Goal: Use online tool/utility: Utilize a website feature to perform a specific function

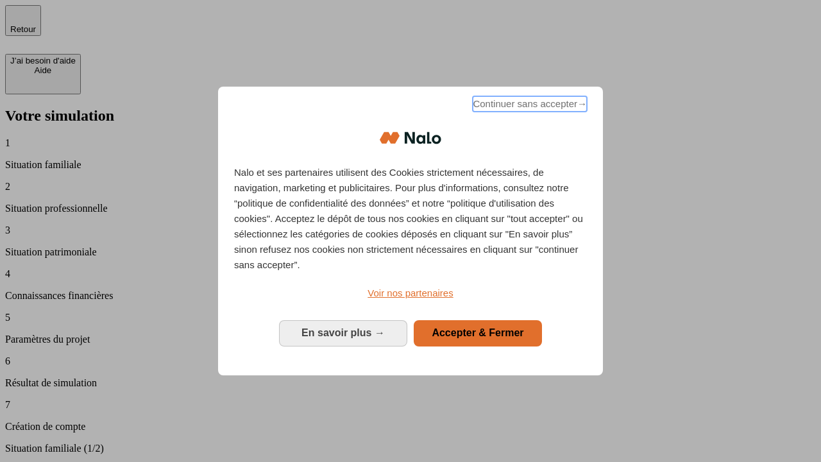
click at [528, 106] on span "Continuer sans accepter →" at bounding box center [530, 103] width 114 height 15
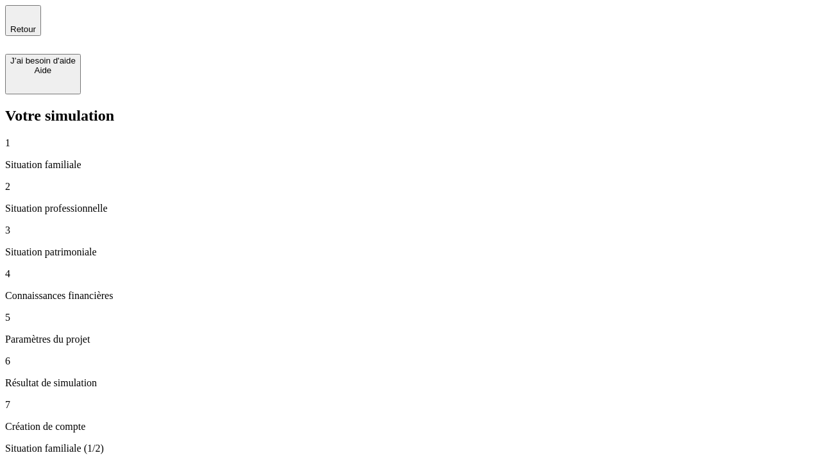
type input "70 000"
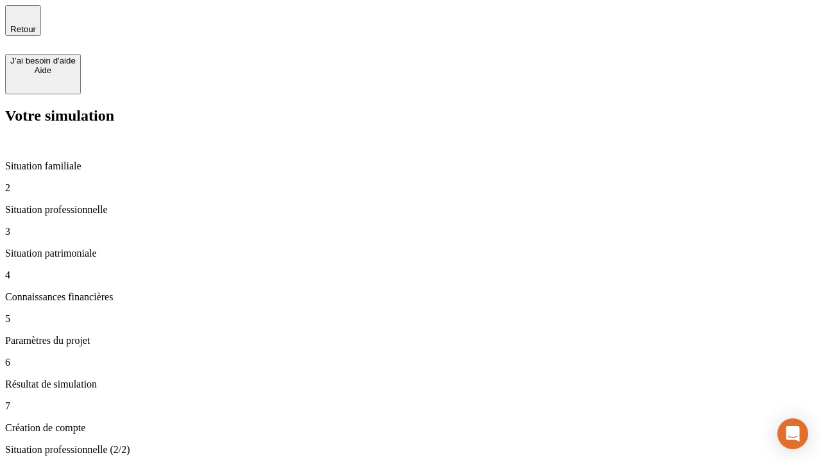
type input "1 000"
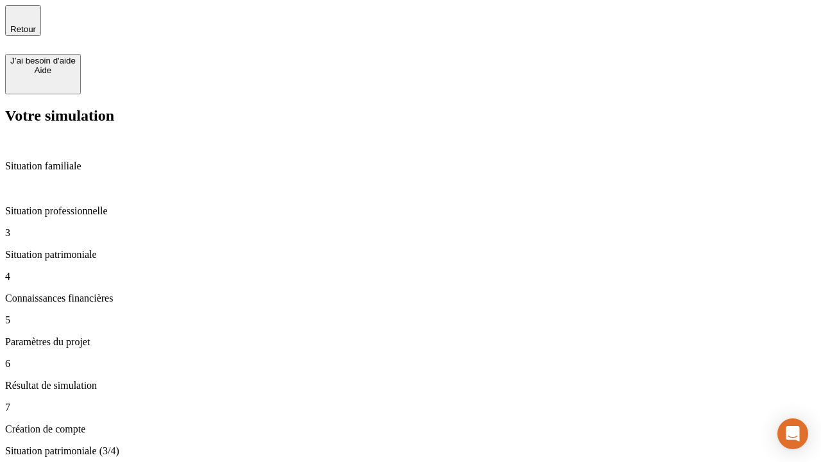
type input "800"
type input "6"
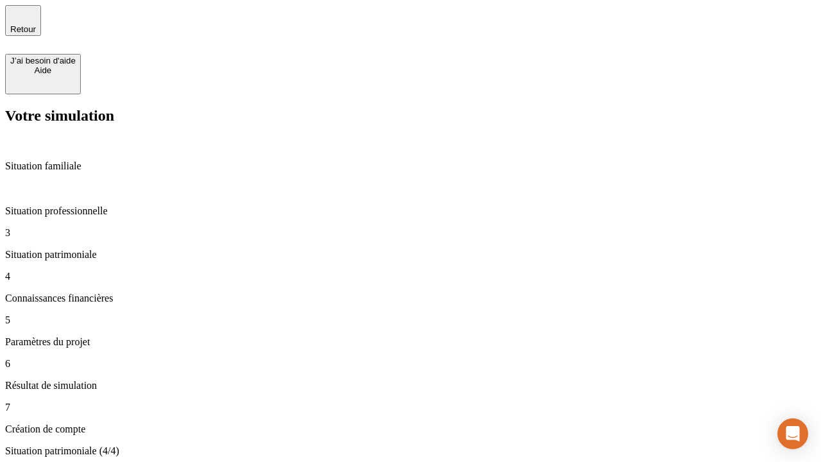
type input "400"
type input "3"
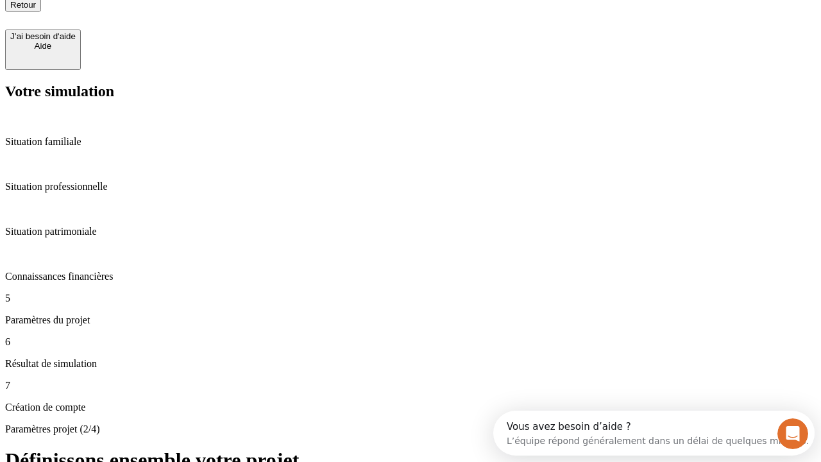
type input "35"
type input "500"
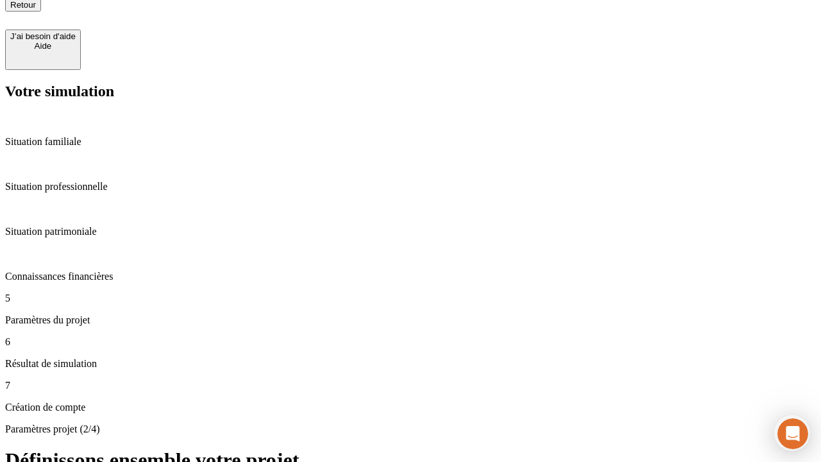
type input "640"
